Goal: Use online tool/utility: Utilize a website feature to perform a specific function

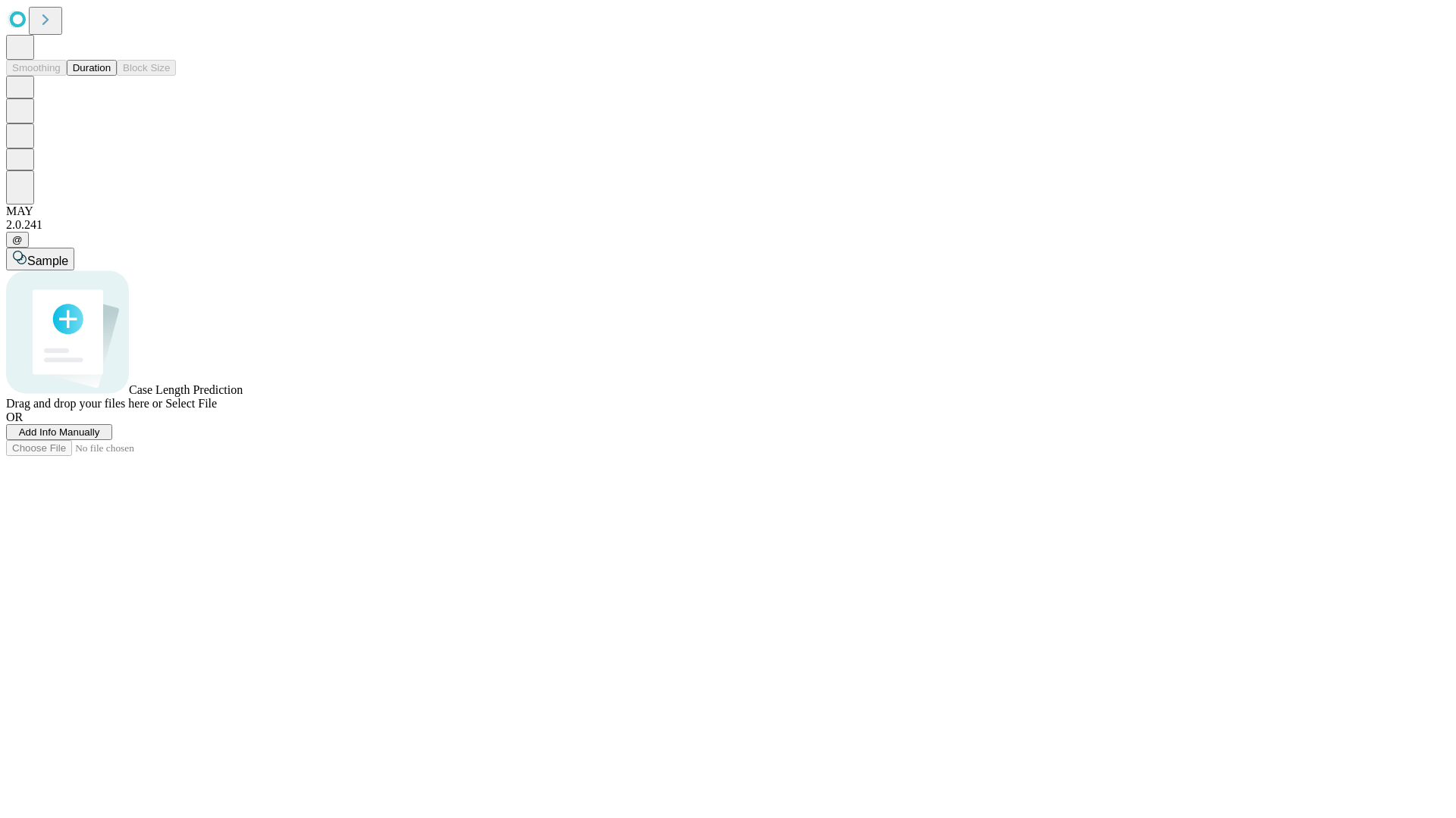
click at [111, 75] on button "Duration" at bounding box center [92, 68] width 50 height 16
click at [100, 438] on span "Add Info Manually" at bounding box center [59, 432] width 81 height 11
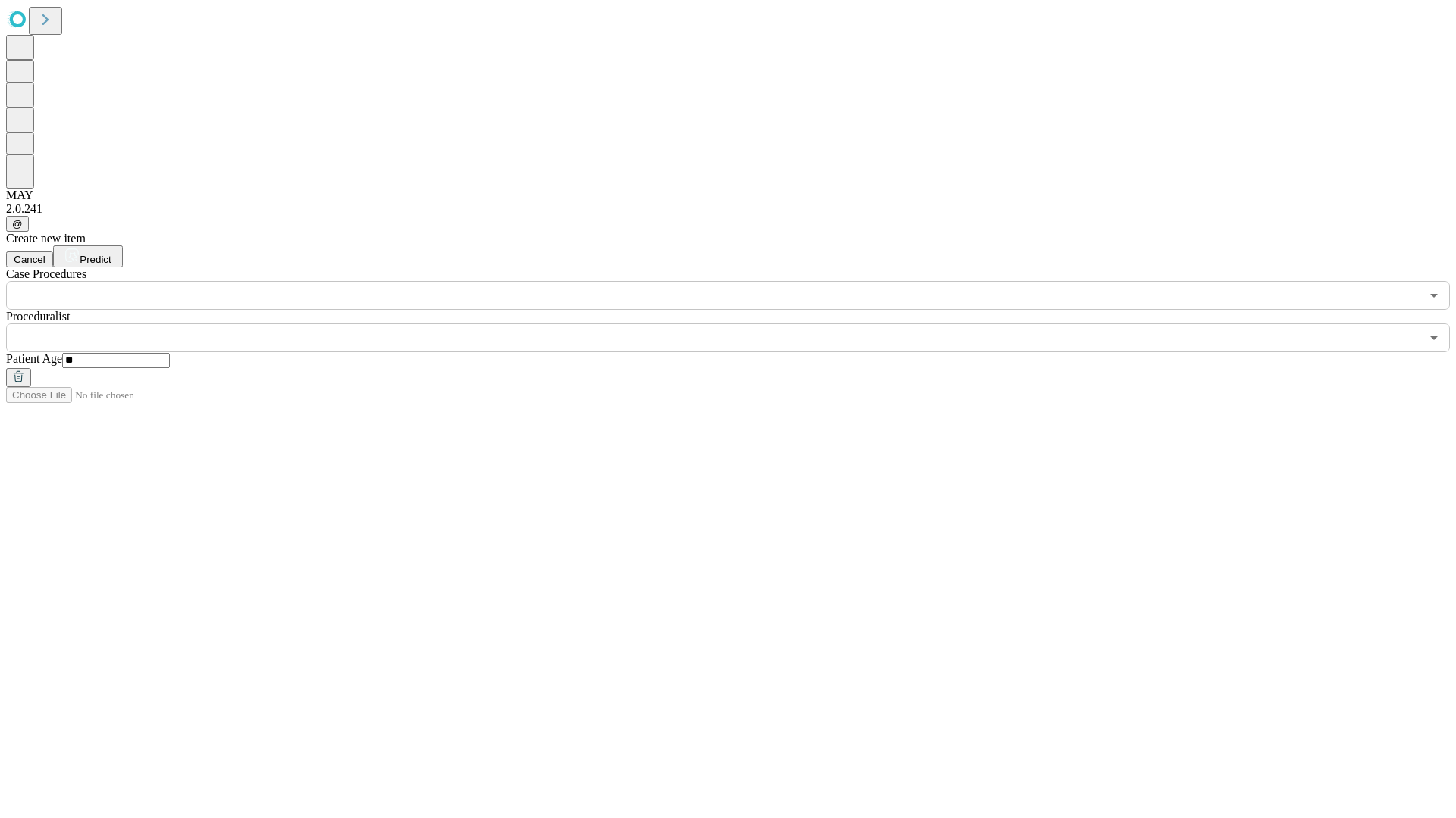
type input "**"
click at [738, 324] on input "text" at bounding box center [713, 338] width 1414 height 29
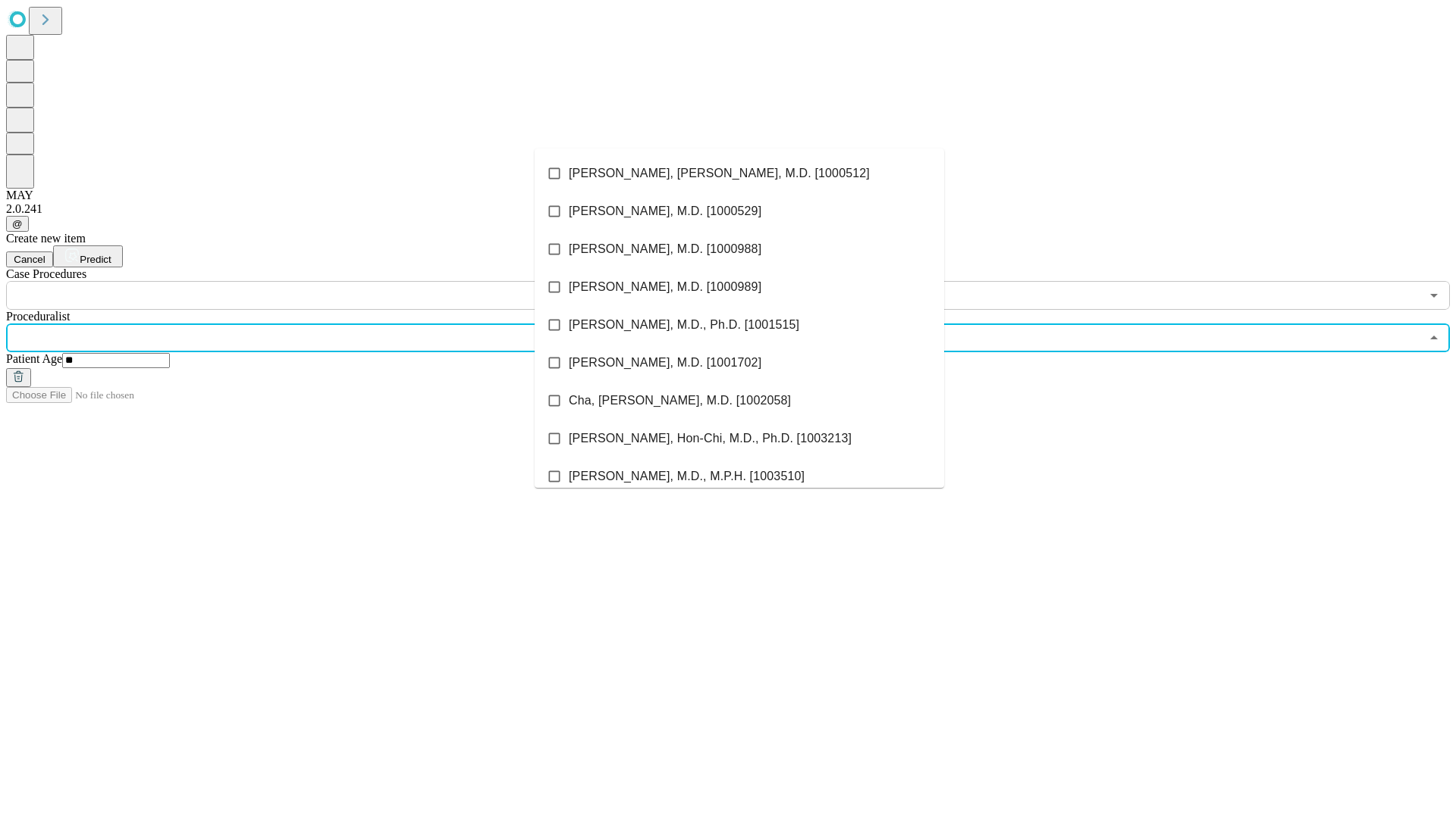
click at [739, 174] on li "[PERSON_NAME], [PERSON_NAME], M.D. [1000512]" at bounding box center [739, 174] width 410 height 38
click at [318, 281] on input "text" at bounding box center [713, 295] width 1414 height 29
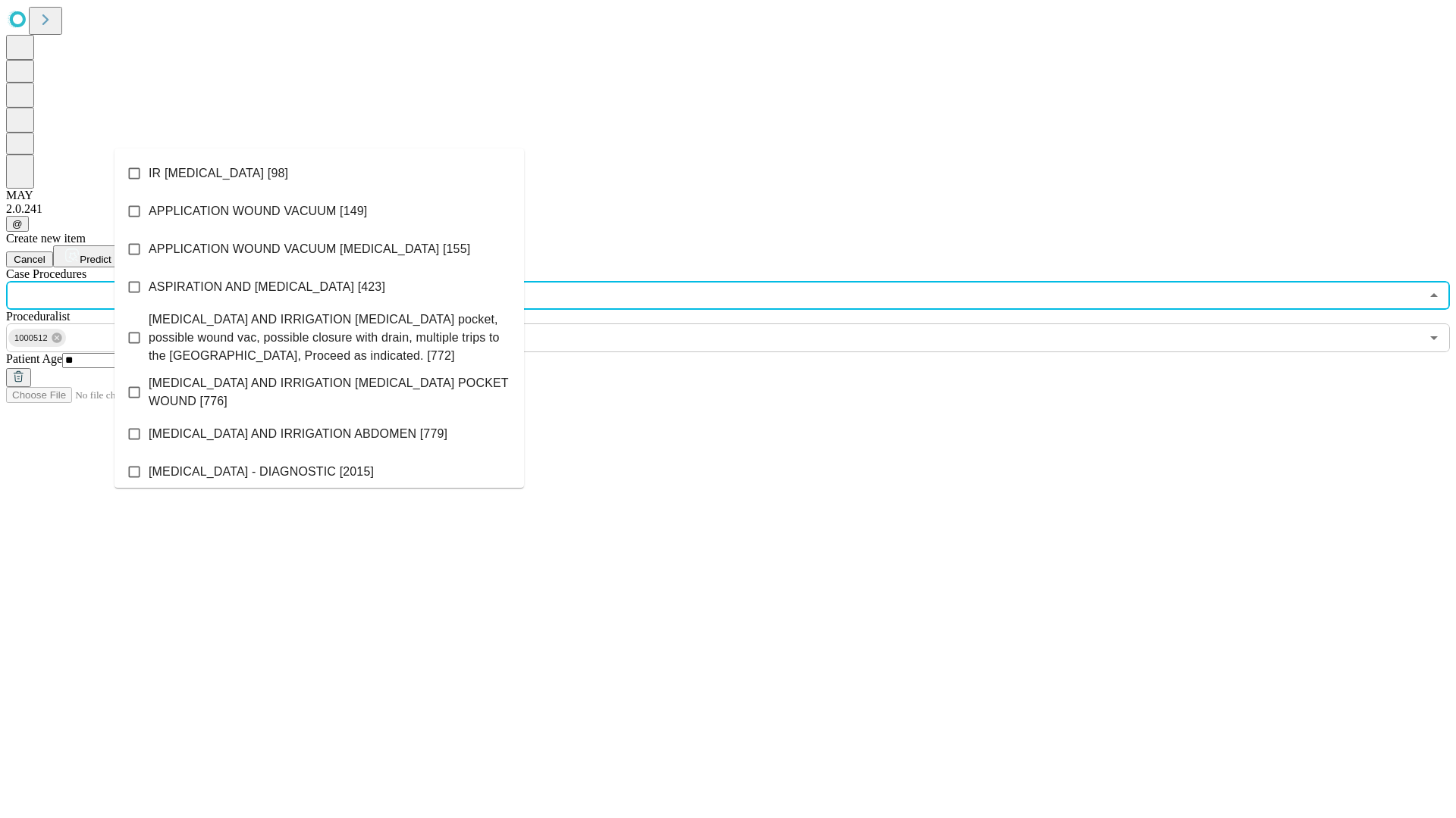
click at [319, 174] on li "IR [MEDICAL_DATA] [98]" at bounding box center [319, 174] width 410 height 38
click at [111, 254] on span "Predict" at bounding box center [95, 259] width 31 height 11
